Goal: Task Accomplishment & Management: Manage account settings

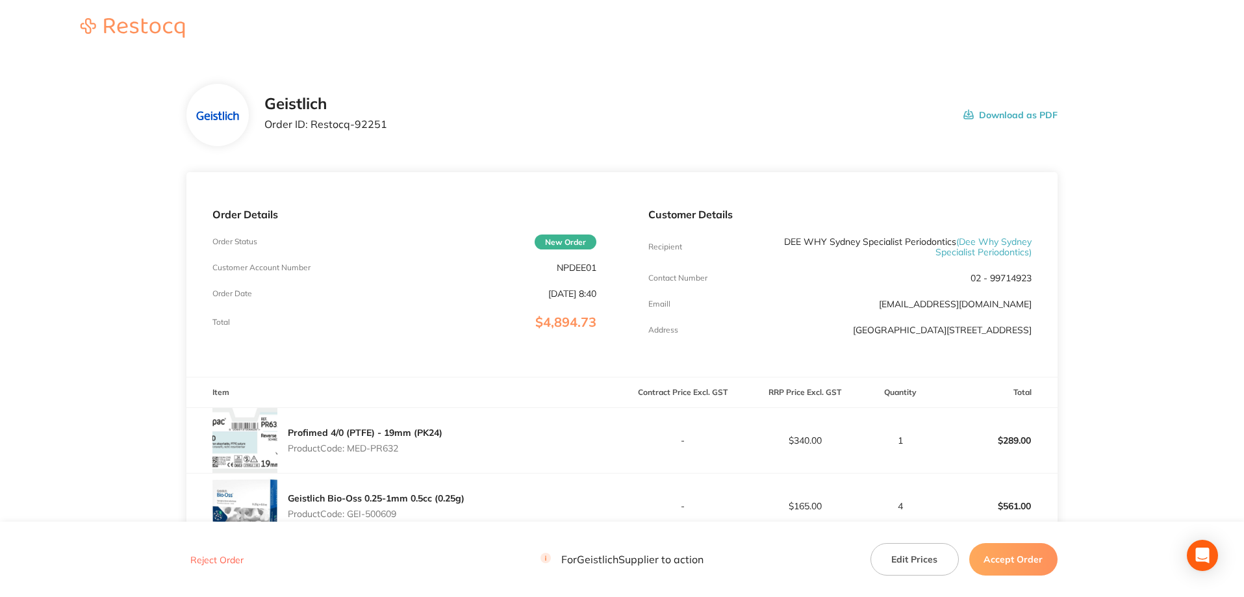
click at [593, 266] on p "NPDEE01" at bounding box center [577, 267] width 40 height 10
copy p "NPDEE01"
drag, startPoint x: 408, startPoint y: 123, endPoint x: 312, endPoint y: 125, distance: 96.2
click at [312, 125] on div "Geistlich Order ID: Restocq- 92251 Download as PDF" at bounding box center [660, 115] width 793 height 40
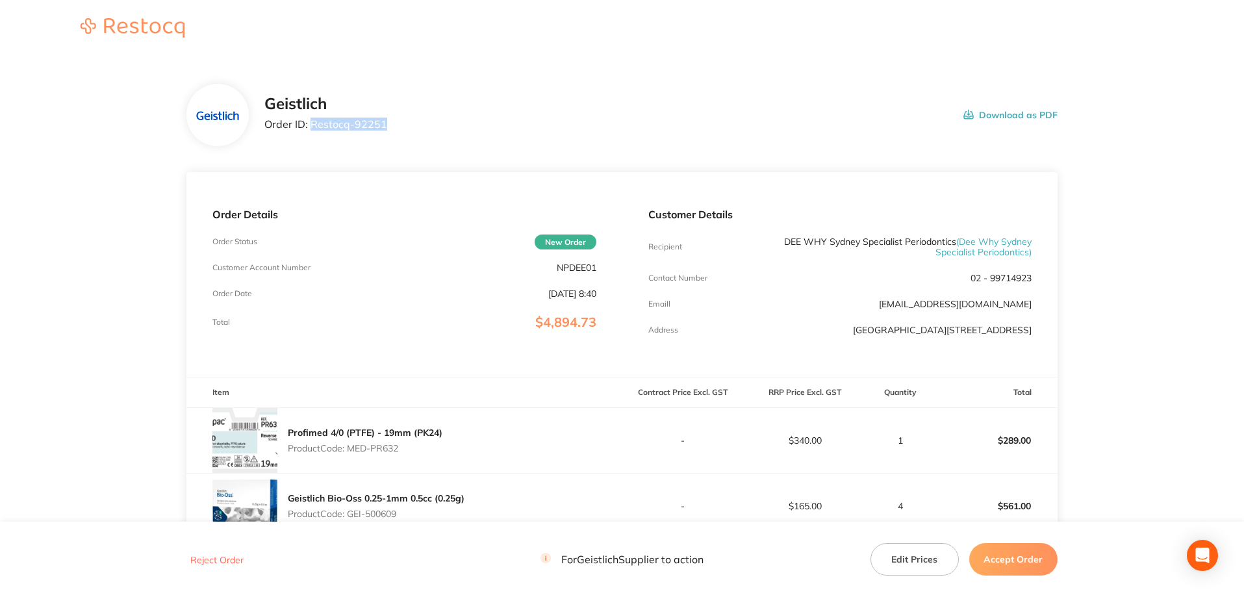
copy p "Restocq- 92251"
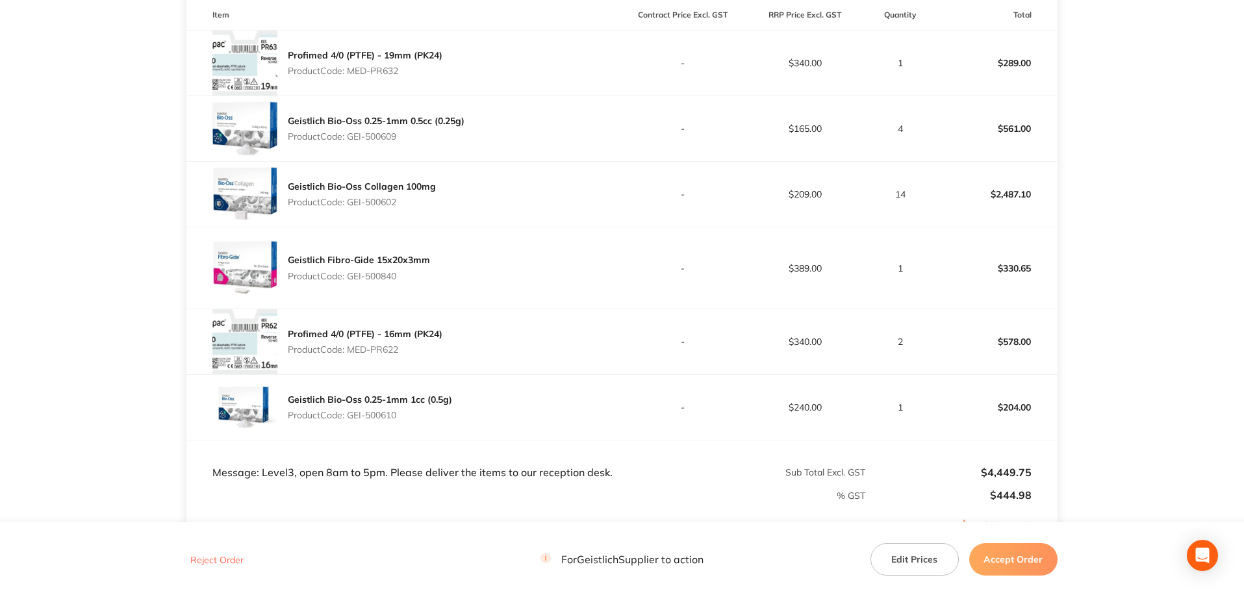
scroll to position [538, 0]
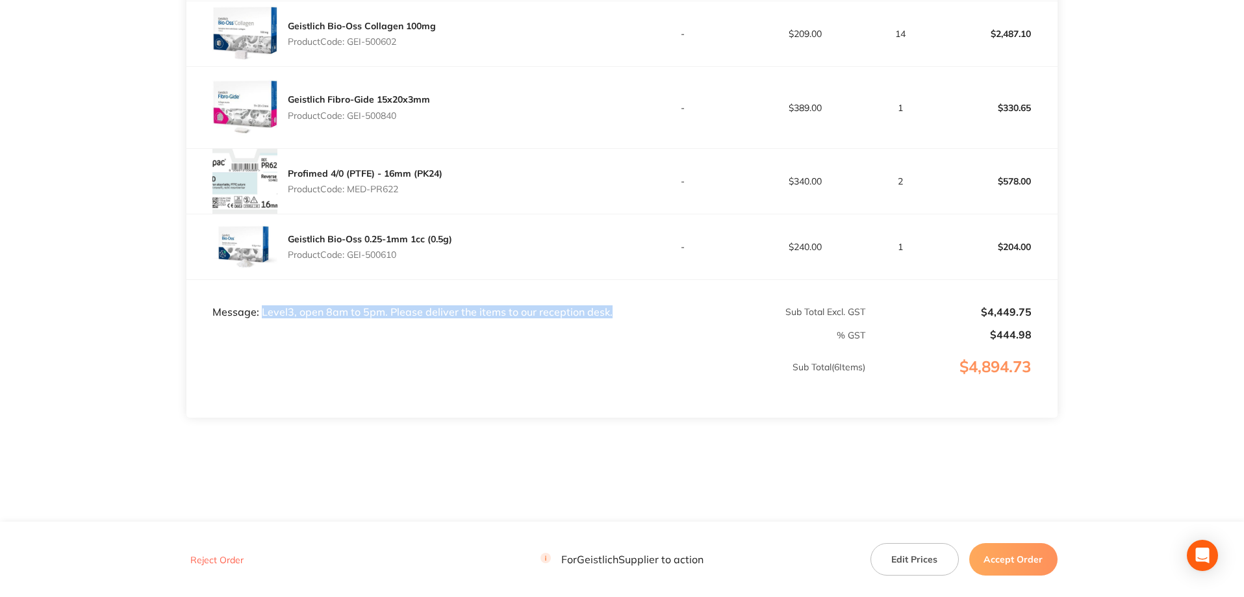
drag, startPoint x: 617, startPoint y: 314, endPoint x: 262, endPoint y: 312, distance: 354.7
click at [262, 312] on td "Message: Level3, open 8am to 5pm. Please deliver the items to our reception des…" at bounding box center [403, 299] width 435 height 39
copy td "Level3, open 8am to 5pm. Please deliver the items to our reception desk."
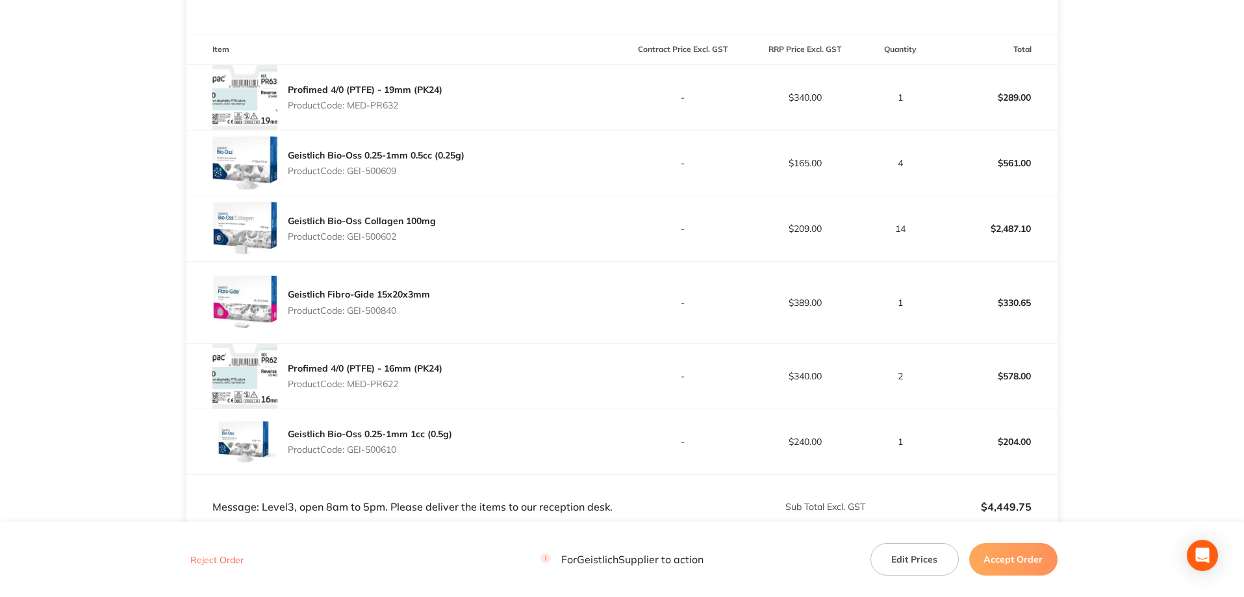
click at [687, 490] on td "Sub Total Excl. GST" at bounding box center [744, 494] width 244 height 39
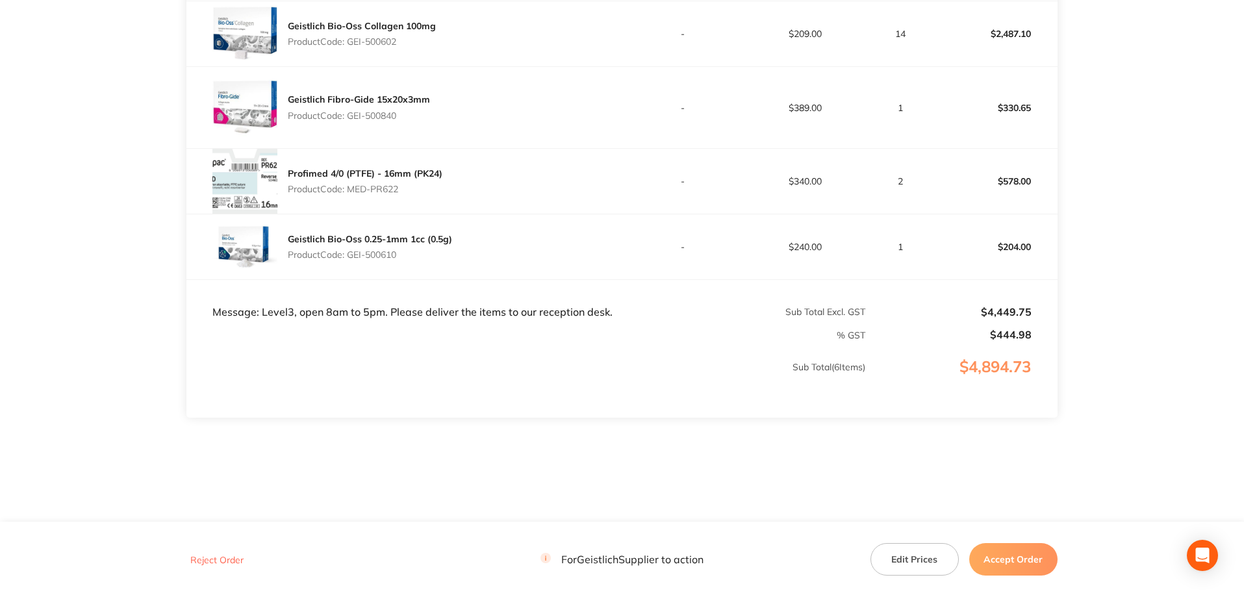
click at [1025, 541] on footer "Reject Order For Geistlich Supplier to action Edit Prices Accept Order" at bounding box center [622, 559] width 1244 height 75
click at [1021, 559] on button "Accept Order" at bounding box center [1013, 559] width 88 height 32
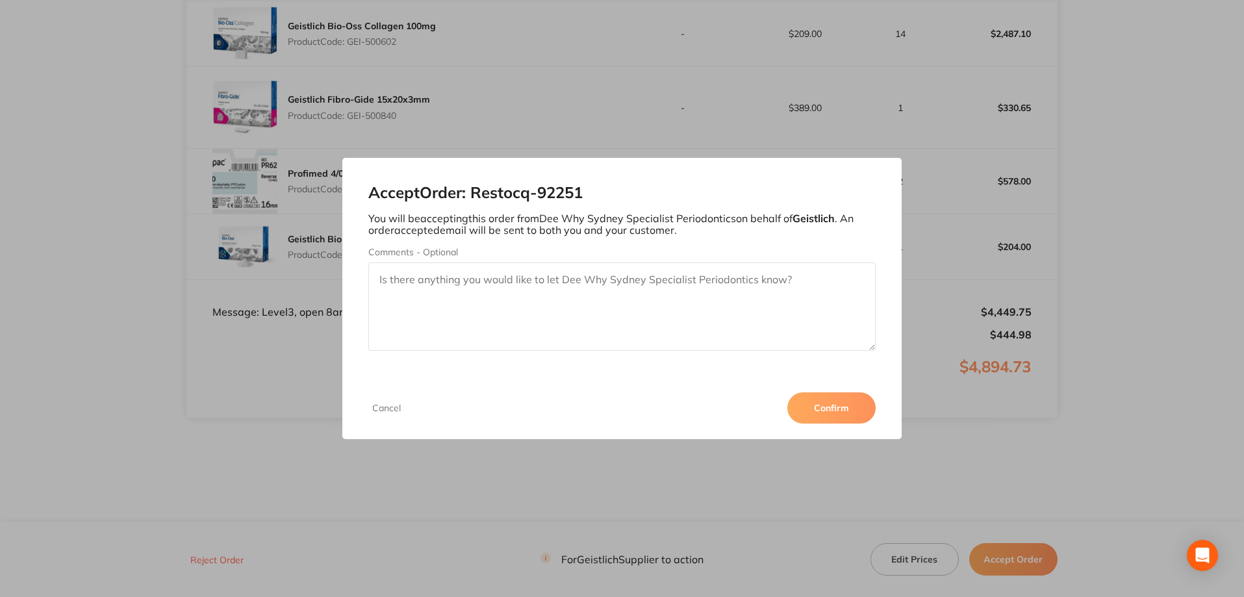
click at [837, 407] on button "Confirm" at bounding box center [831, 407] width 88 height 31
